Goal: Check status

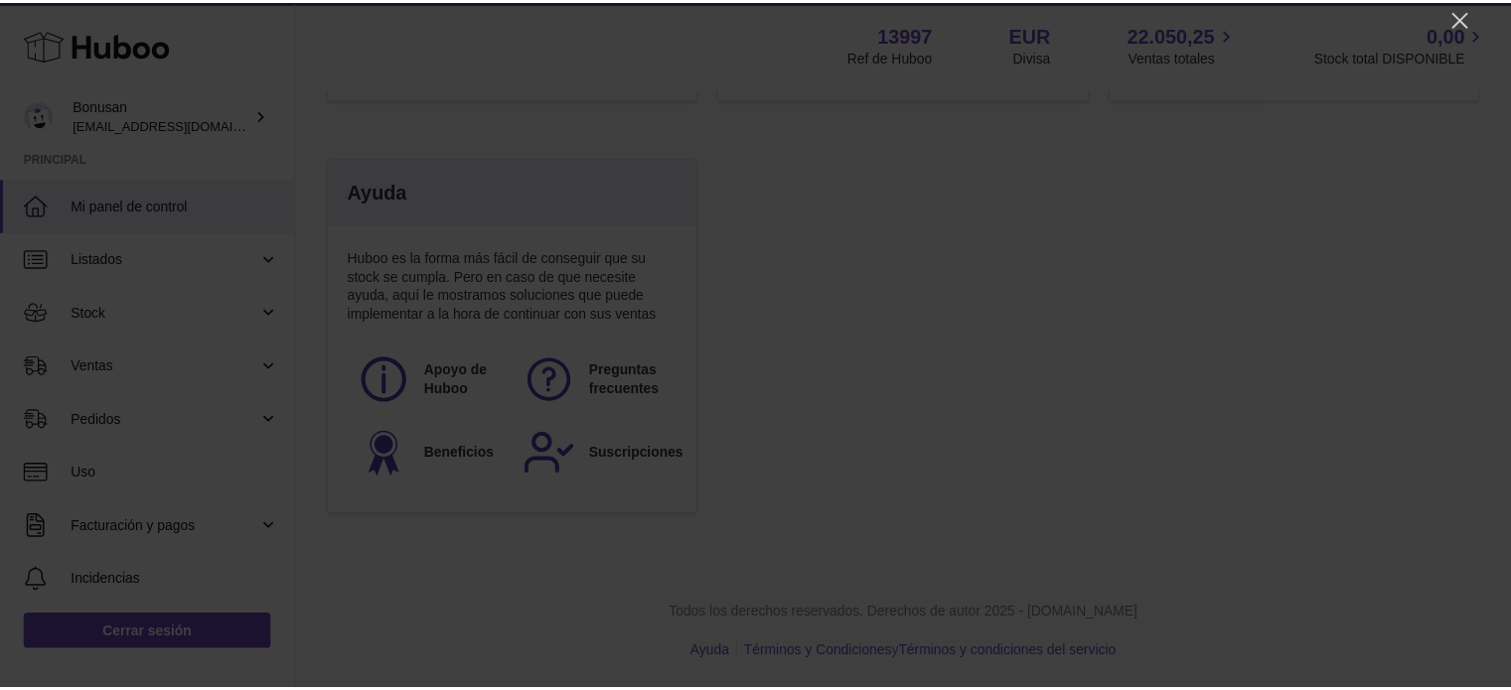
scroll to position [310, 373]
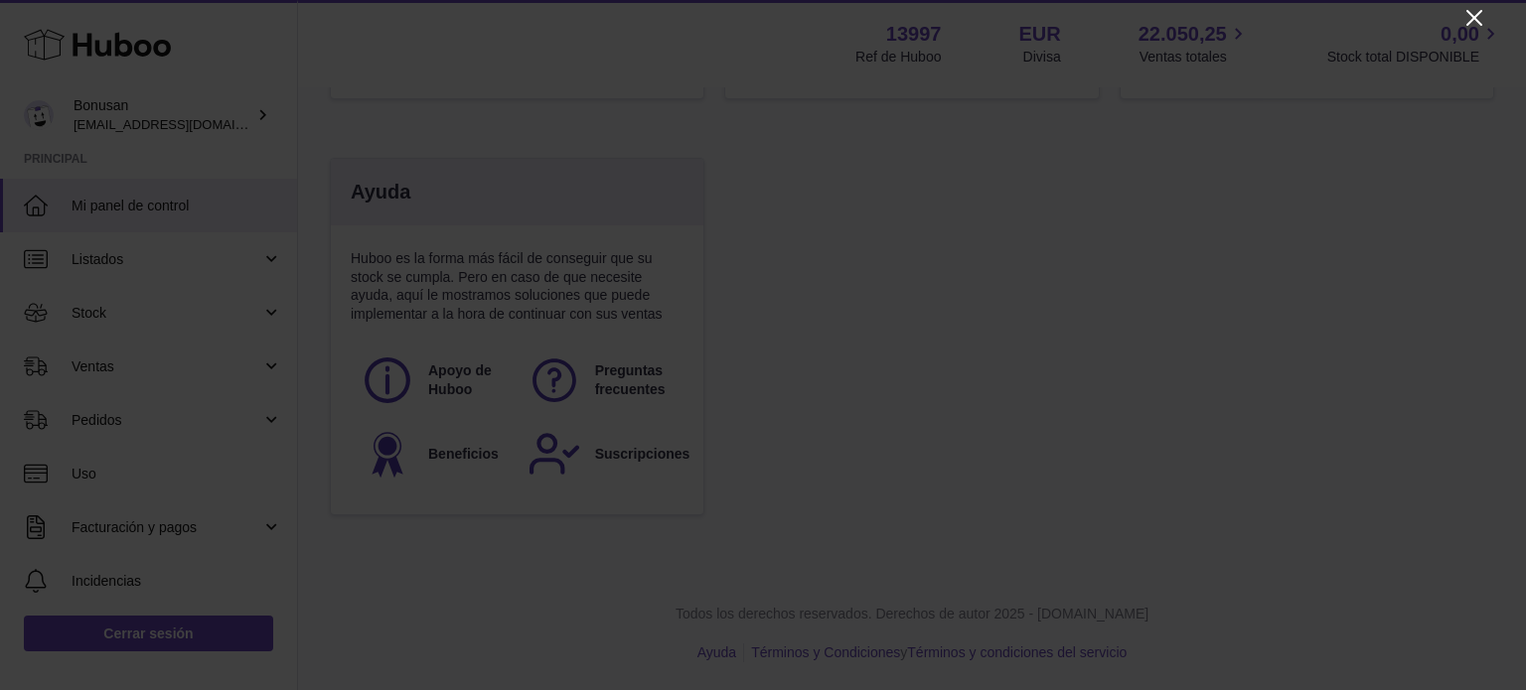
click at [1468, 19] on icon "Close" at bounding box center [1474, 18] width 24 height 24
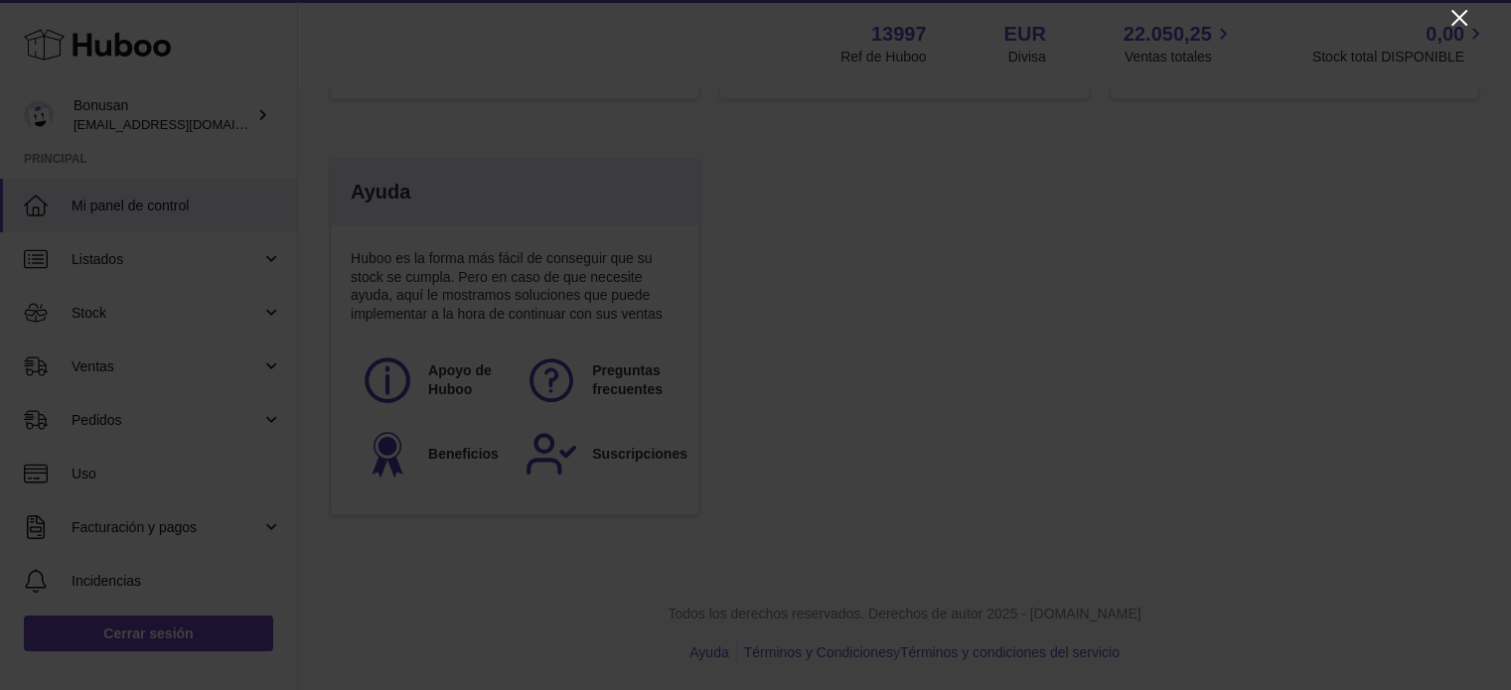
scroll to position [993072, 993013]
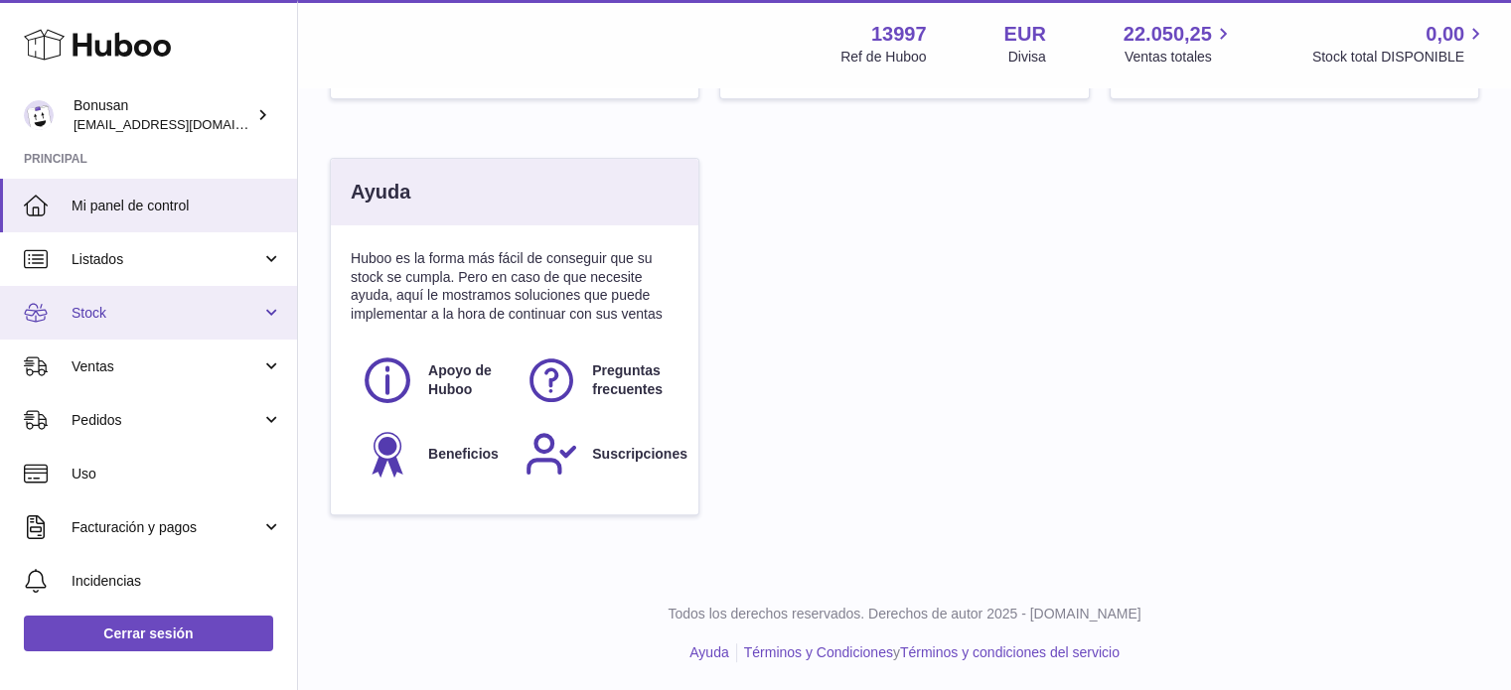
click at [268, 313] on link "Stock" at bounding box center [148, 313] width 297 height 54
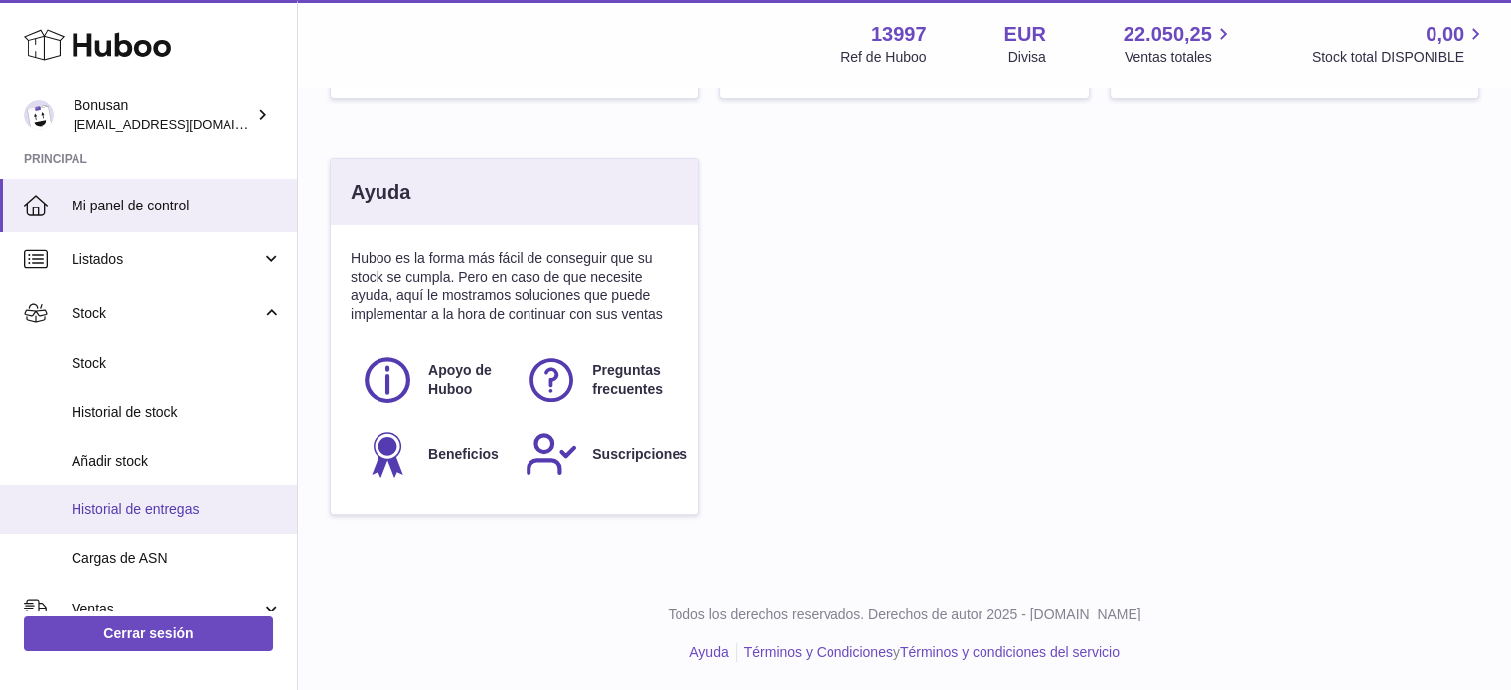
click at [190, 508] on span "Historial de entregas" at bounding box center [177, 510] width 211 height 19
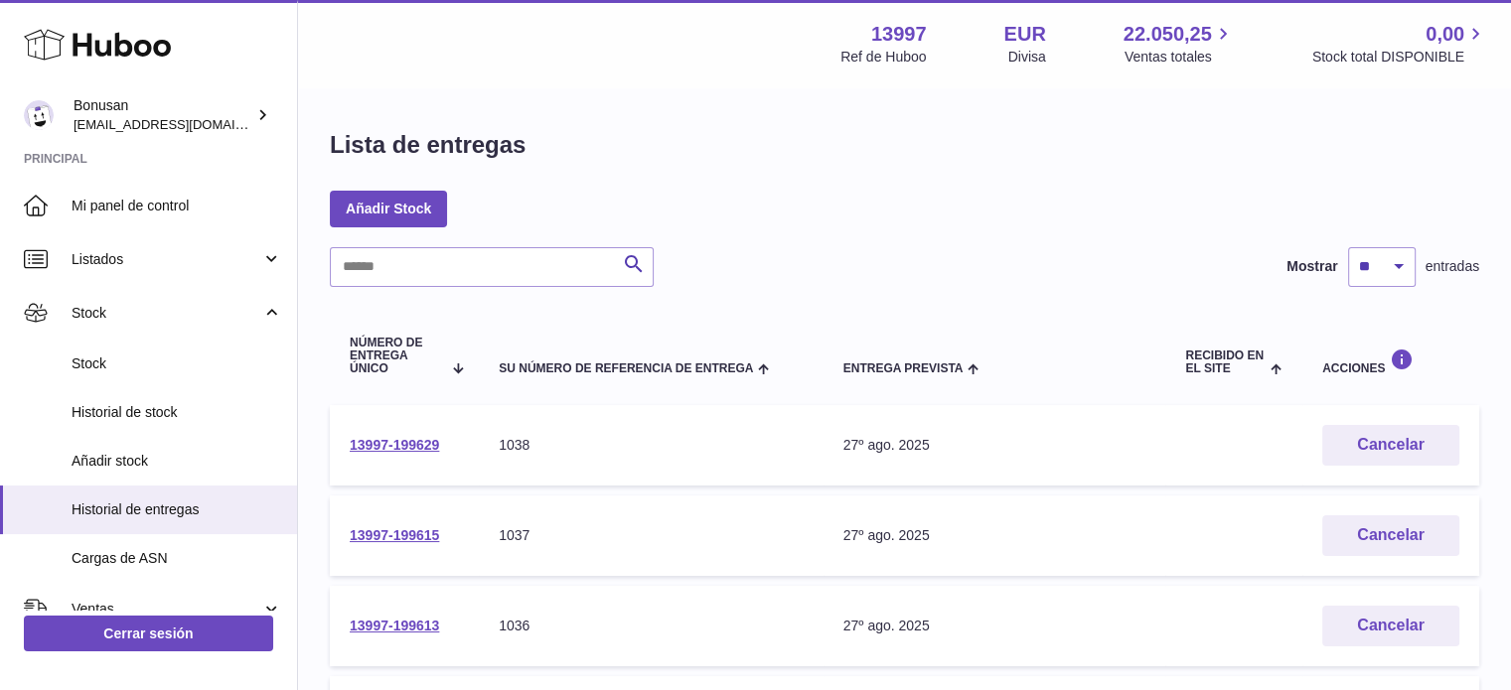
drag, startPoint x: 445, startPoint y: 443, endPoint x: 348, endPoint y: 464, distance: 99.6
click at [348, 464] on td "13997-199629" at bounding box center [404, 445] width 149 height 80
copy link "13997-199629"
click at [411, 445] on link "13997-199629" at bounding box center [394, 445] width 89 height 16
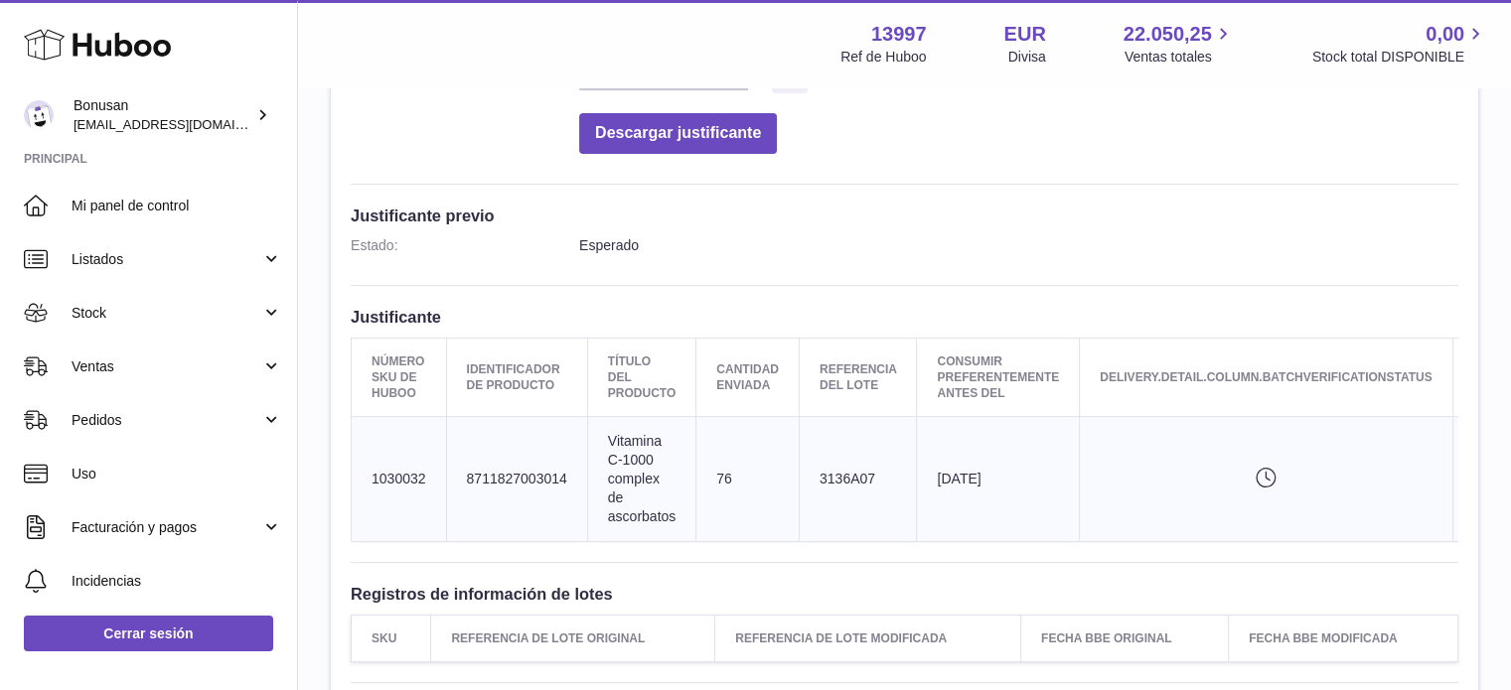
scroll to position [437, 0]
